Goal: Information Seeking & Learning: Learn about a topic

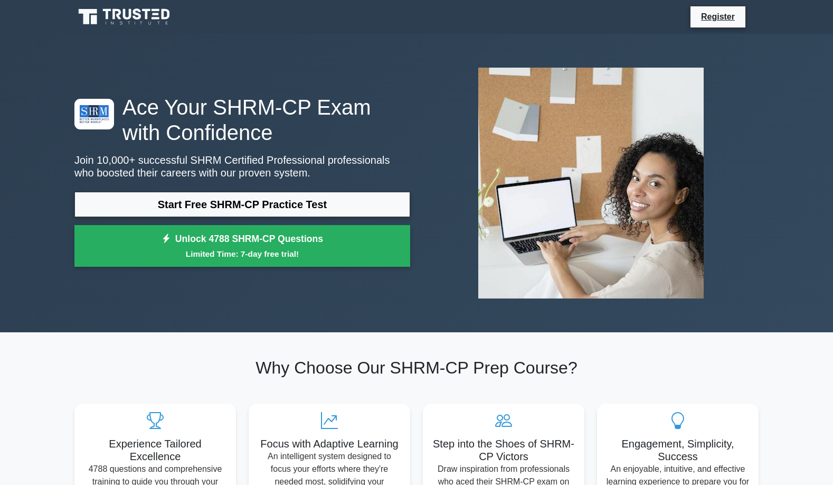
click at [211, 204] on link "Start Free SHRM-CP Practice Test" at bounding box center [242, 204] width 336 height 25
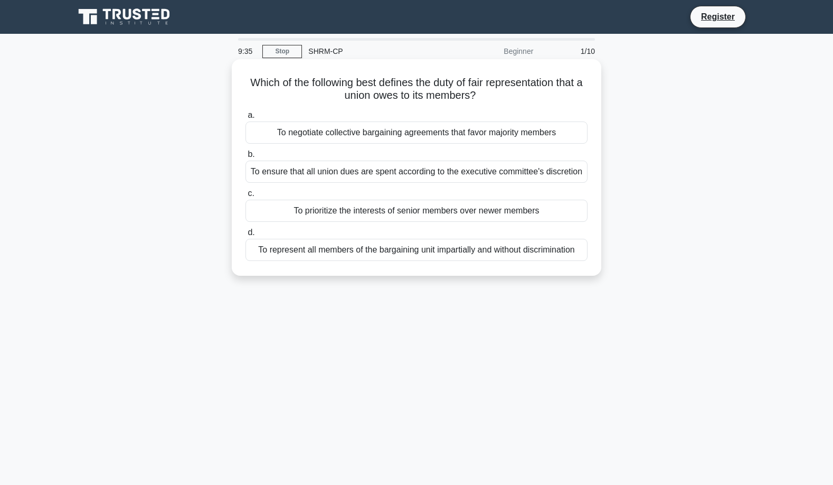
click at [414, 253] on div "To represent all members of the bargaining unit impartially and without discrim…" at bounding box center [416, 250] width 342 height 22
click at [245, 236] on input "d. To represent all members of the bargaining unit impartially and without disc…" at bounding box center [245, 232] width 0 height 7
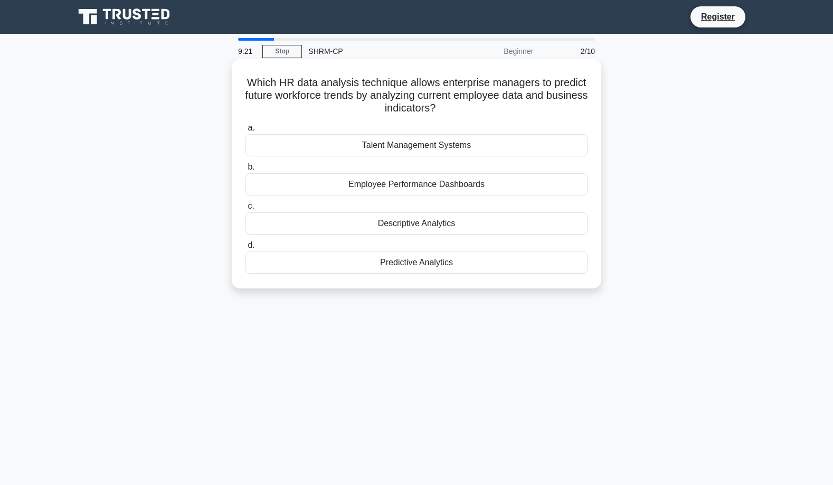
click at [439, 263] on div "Predictive Analytics" at bounding box center [416, 262] width 342 height 22
click at [245, 249] on input "d. Predictive Analytics" at bounding box center [245, 245] width 0 height 7
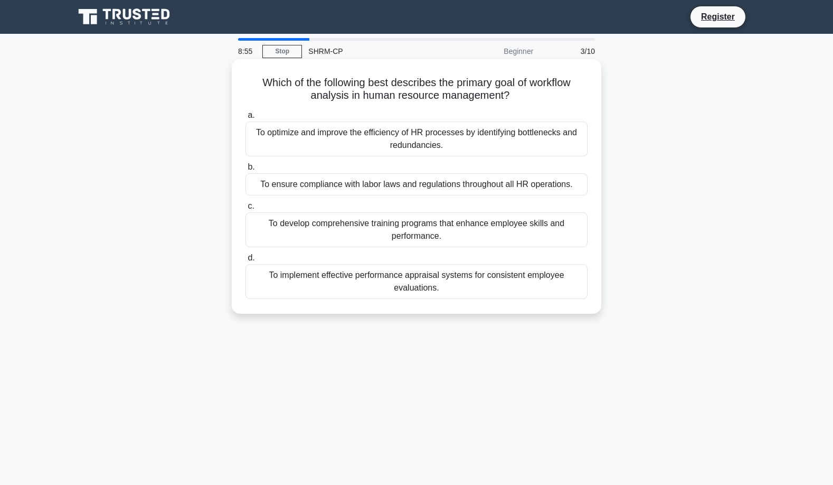
click at [410, 138] on div "To optimize and improve the efficiency of HR processes by identifying bottlenec…" at bounding box center [416, 138] width 342 height 35
click at [245, 119] on input "a. To optimize and improve the efficiency of HR processes by identifying bottle…" at bounding box center [245, 115] width 0 height 7
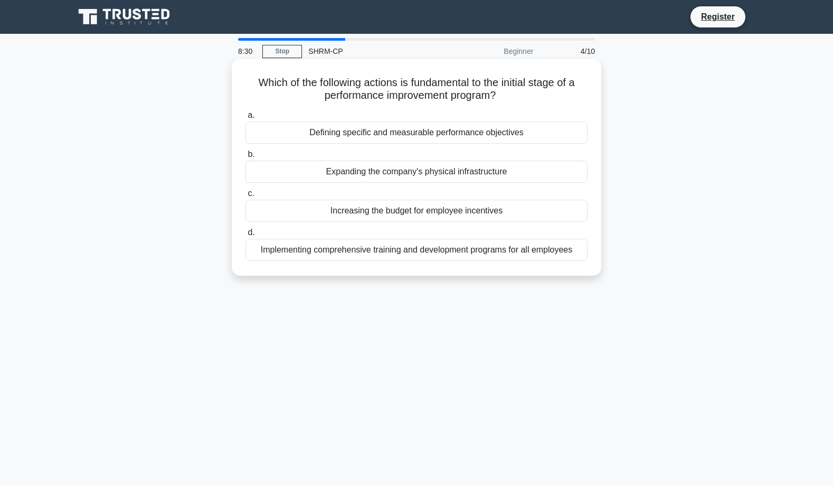
click at [447, 129] on div "Defining specific and measurable performance objectives" at bounding box center [416, 132] width 342 height 22
click at [245, 119] on input "a. Defining specific and measurable performance objectives" at bounding box center [245, 115] width 0 height 7
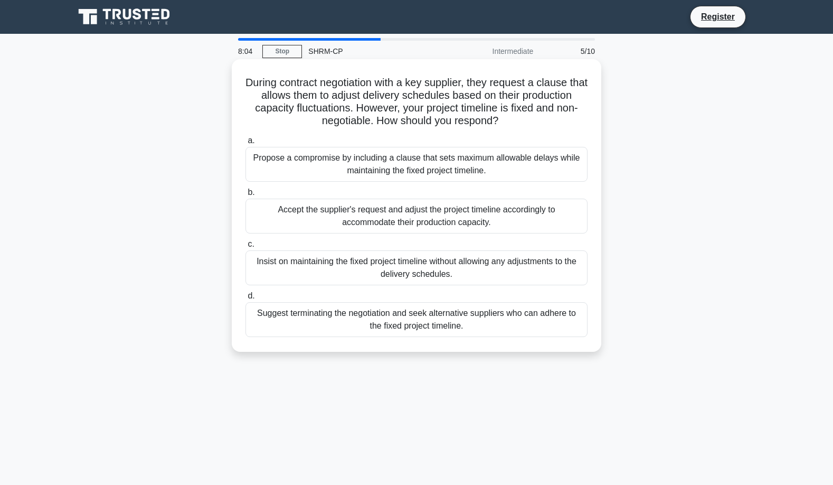
click at [409, 268] on div "Insist on maintaining the fixed project timeline without allowing any adjustmen…" at bounding box center [416, 267] width 342 height 35
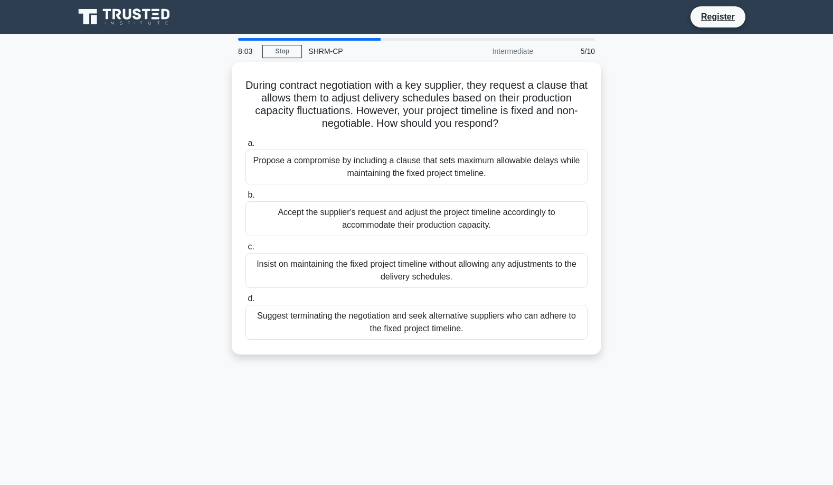
click at [187, 275] on div "During contract negotiation with a key supplier, they request a clause that all…" at bounding box center [416, 214] width 697 height 305
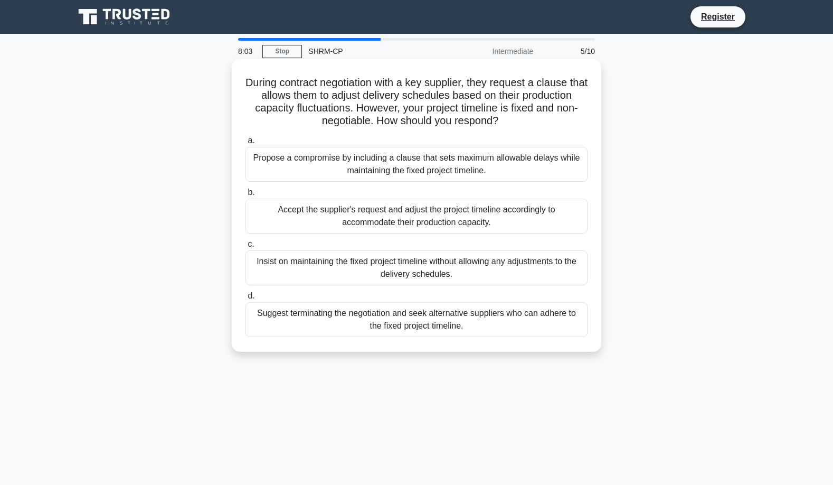
click at [270, 269] on div "Insist on maintaining the fixed project timeline without allowing any adjustmen…" at bounding box center [416, 267] width 342 height 35
click at [245, 248] on input "c. Insist on maintaining the fixed project timeline without allowing any adjust…" at bounding box center [245, 244] width 0 height 7
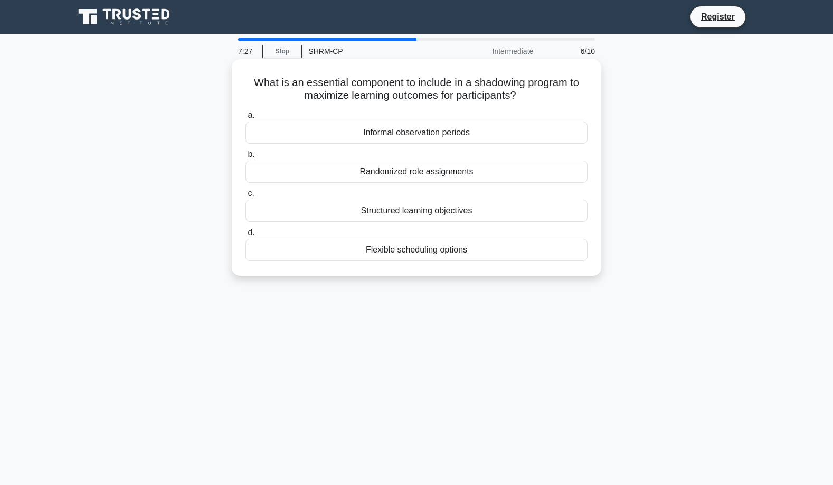
click at [418, 213] on div "Structured learning objectives" at bounding box center [416, 211] width 342 height 22
click at [245, 197] on input "c. Structured learning objectives" at bounding box center [245, 193] width 0 height 7
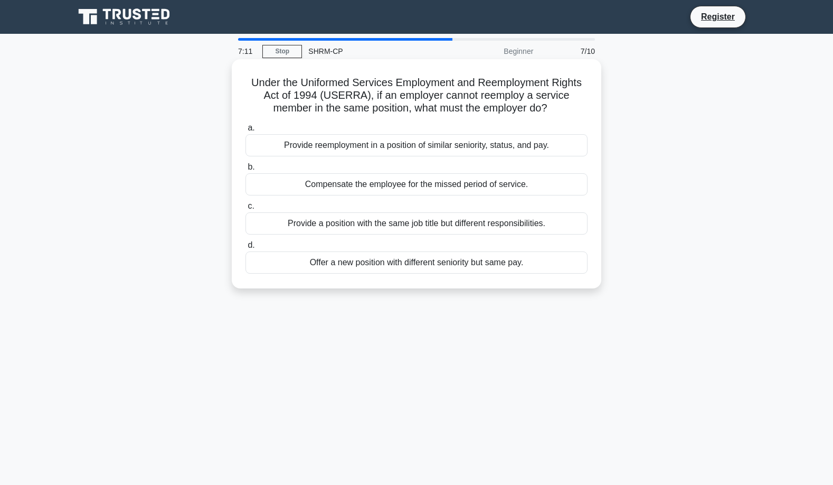
click at [358, 145] on div "Provide reemployment in a position of similar seniority, status, and pay." at bounding box center [416, 145] width 342 height 22
click at [245, 131] on input "a. Provide reemployment in a position of similar seniority, status, and pay." at bounding box center [245, 128] width 0 height 7
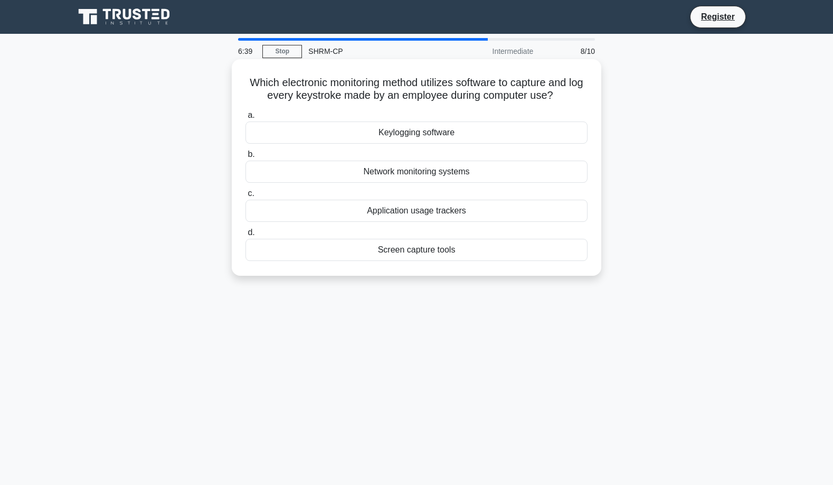
click at [433, 135] on div "Keylogging software" at bounding box center [416, 132] width 342 height 22
click at [245, 119] on input "a. Keylogging software" at bounding box center [245, 115] width 0 height 7
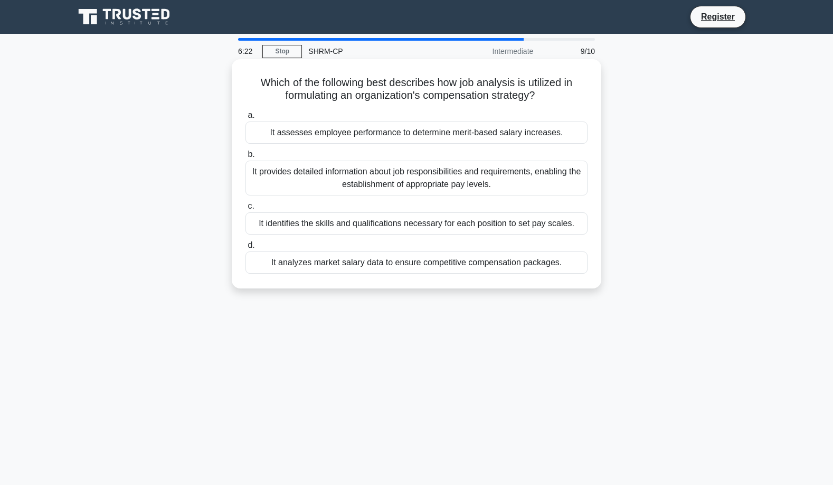
click at [390, 225] on div "It identifies the skills and qualifications necessary for each position to set …" at bounding box center [416, 223] width 342 height 22
click at [245, 210] on input "c. It identifies the skills and qualifications necessary for each position to s…" at bounding box center [245, 206] width 0 height 7
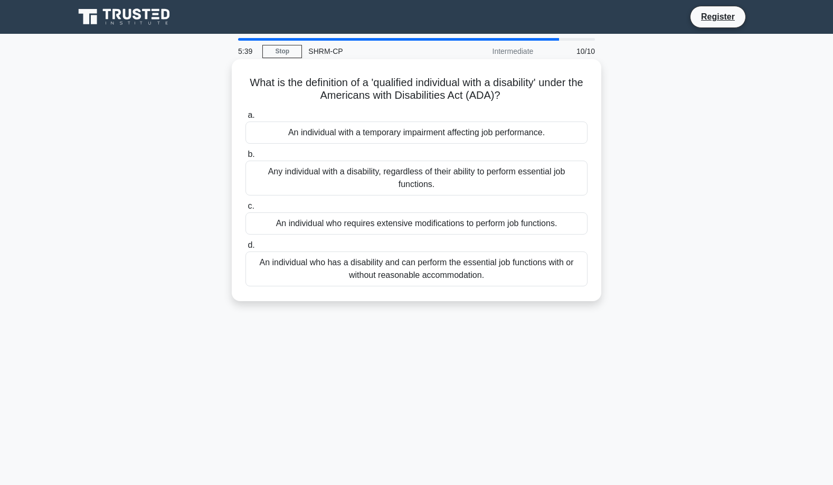
click at [427, 273] on div "An individual who has a disability and can perform the essential job functions …" at bounding box center [416, 268] width 342 height 35
click at [245, 249] on input "d. An individual who has a disability and can perform the essential job functio…" at bounding box center [245, 245] width 0 height 7
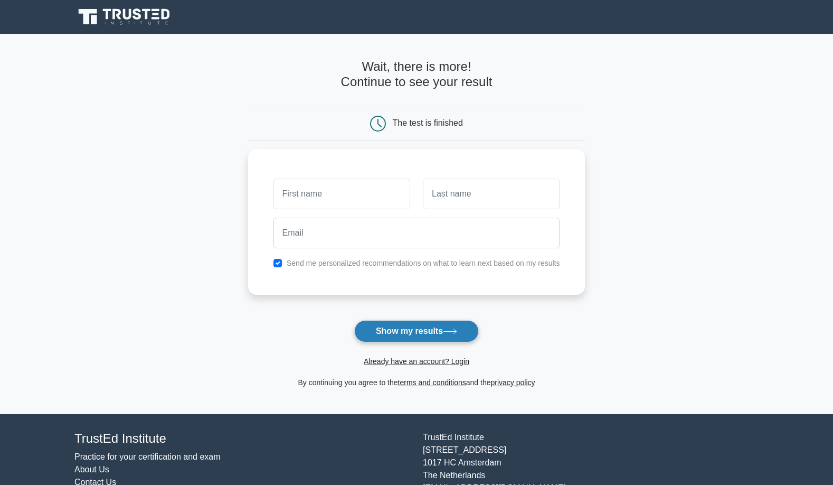
click at [458, 327] on button "Show my results" at bounding box center [416, 331] width 125 height 22
click at [229, 309] on main "Wait, there is more! Continue to see your result The test is finished and the" at bounding box center [416, 224] width 833 height 380
click at [277, 261] on input "checkbox" at bounding box center [277, 260] width 8 height 8
checkbox input "false"
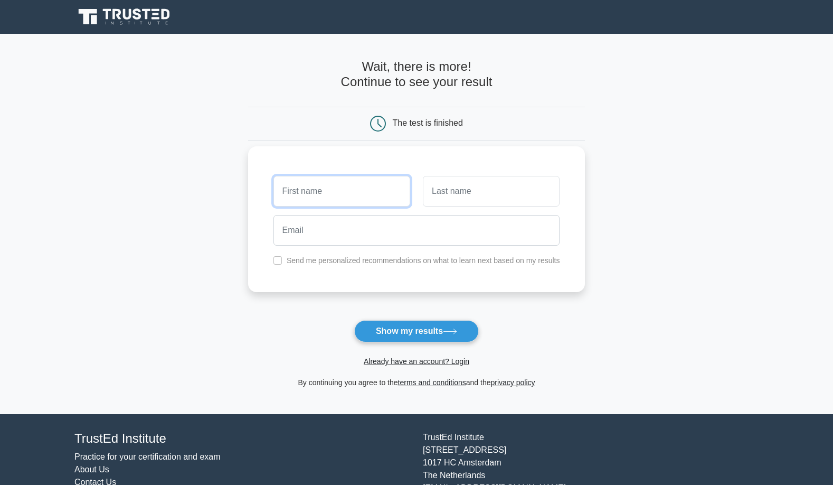
click at [341, 194] on input "text" at bounding box center [341, 191] width 137 height 31
type input "Nope"
type input "No"
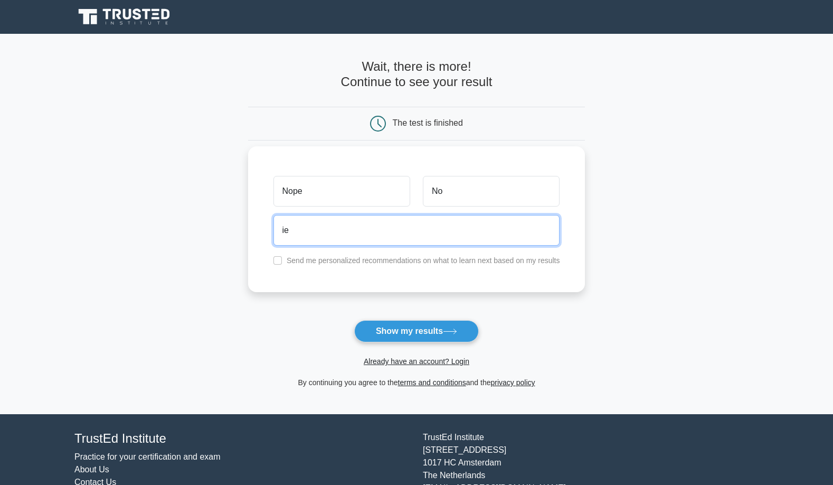
type input "i"
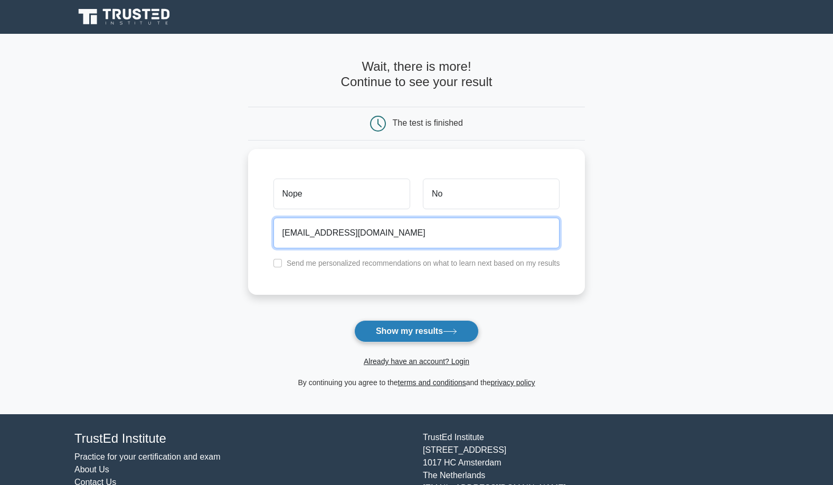
type input "12345@gmail.com"
click at [421, 330] on button "Show my results" at bounding box center [416, 331] width 125 height 22
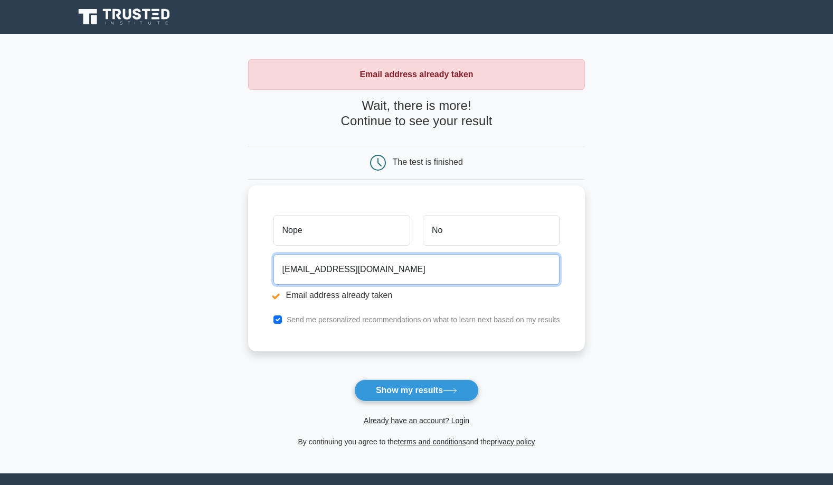
click at [306, 268] on input "[EMAIL_ADDRESS][DOMAIN_NAME]" at bounding box center [416, 269] width 287 height 31
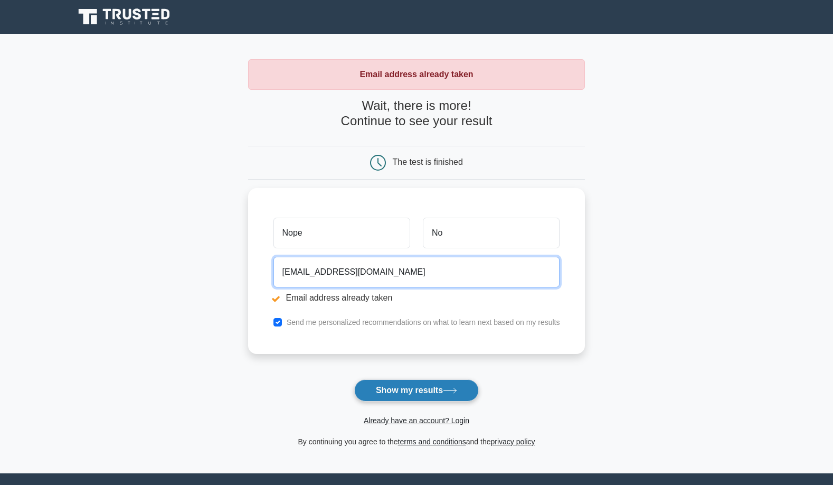
type input "1234567899@gmail.com"
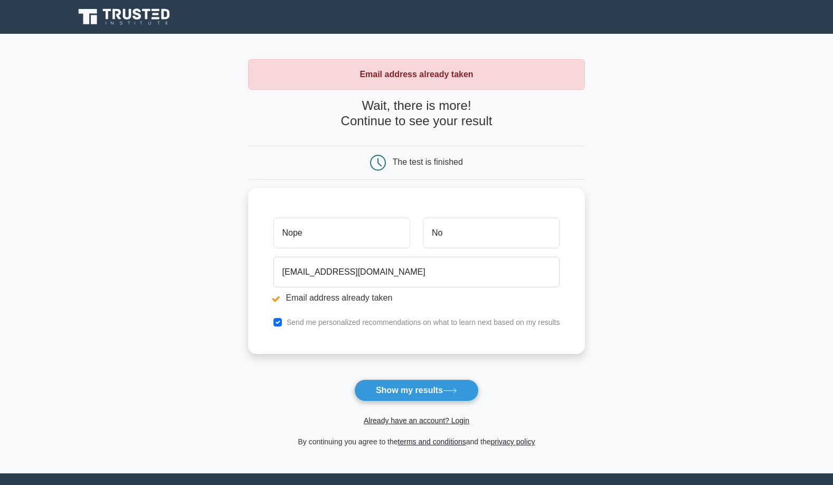
click at [407, 389] on button "Show my results" at bounding box center [416, 390] width 125 height 22
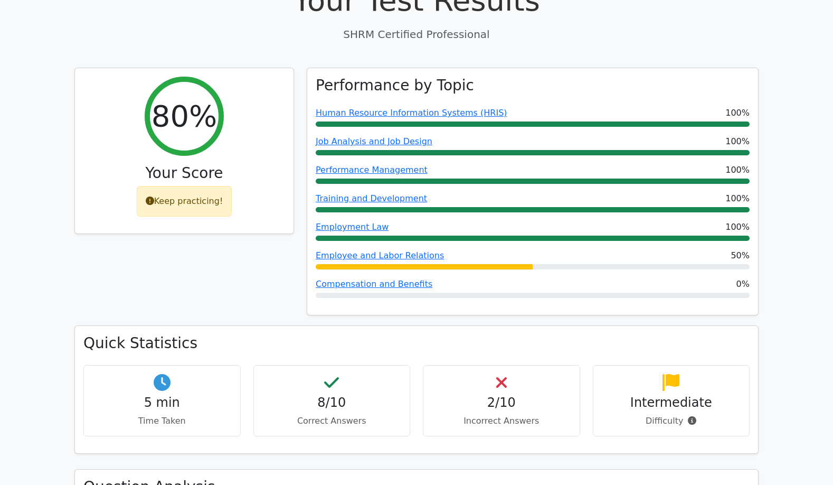
scroll to position [370, 0]
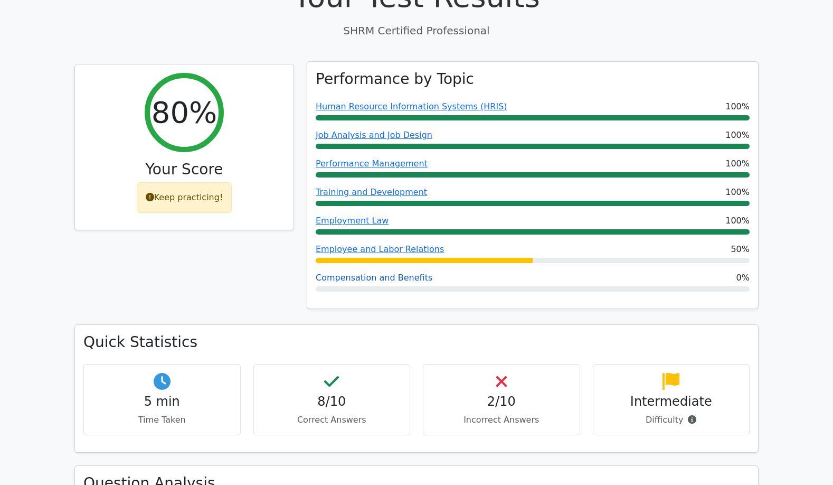
click at [372, 272] on link "Compensation and Benefits" at bounding box center [374, 277] width 117 height 10
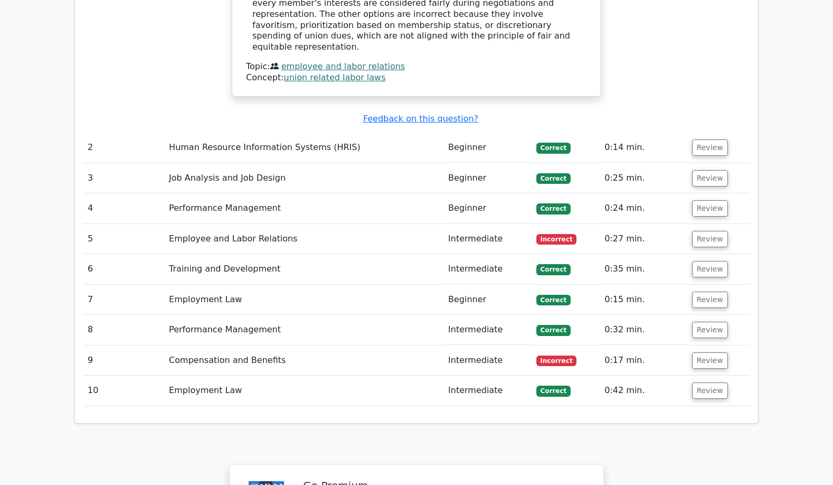
scroll to position [1214, 0]
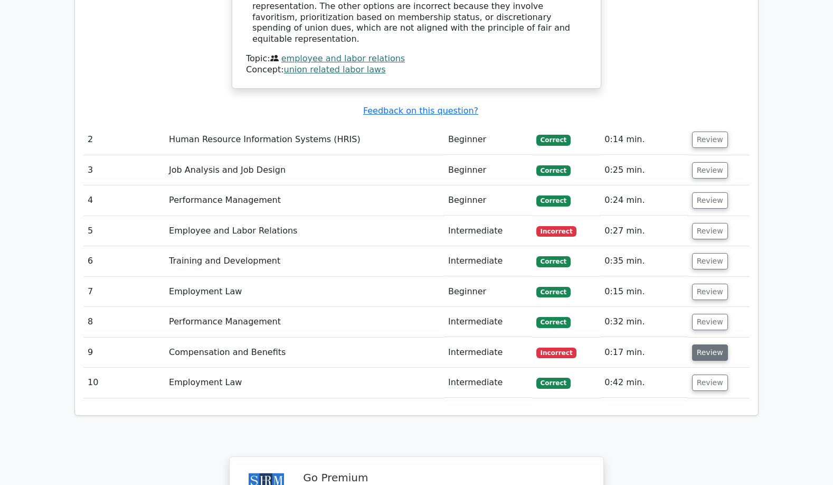
click at [703, 344] on button "Review" at bounding box center [710, 352] width 36 height 16
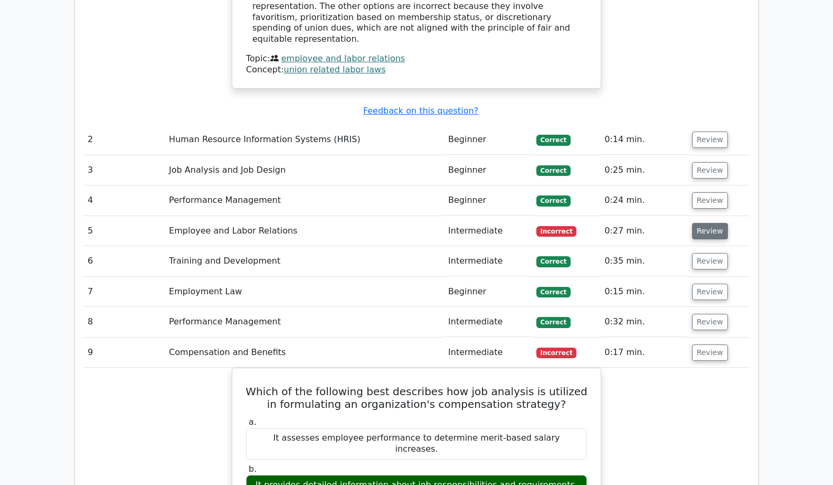
click at [710, 223] on button "Review" at bounding box center [710, 231] width 36 height 16
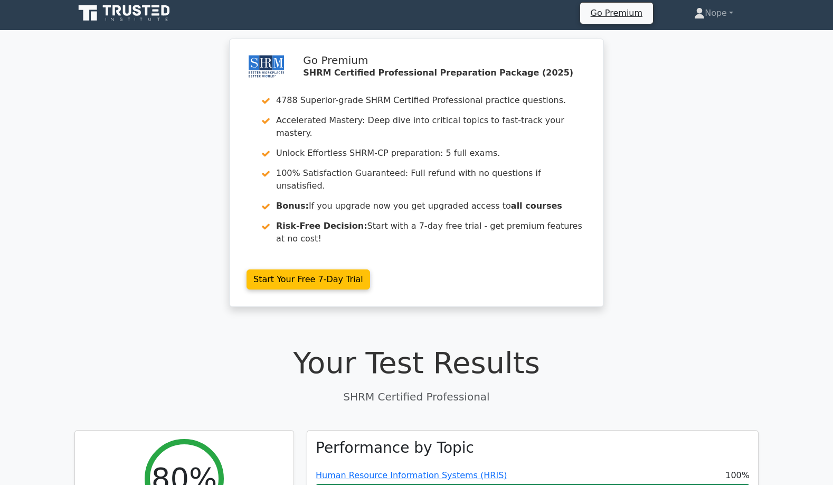
scroll to position [0, 0]
